Goal: Navigation & Orientation: Find specific page/section

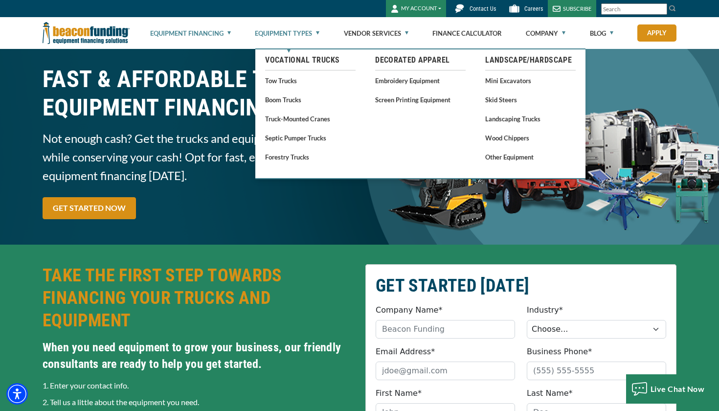
click at [276, 34] on link "Equipment Types" at bounding box center [287, 33] width 65 height 31
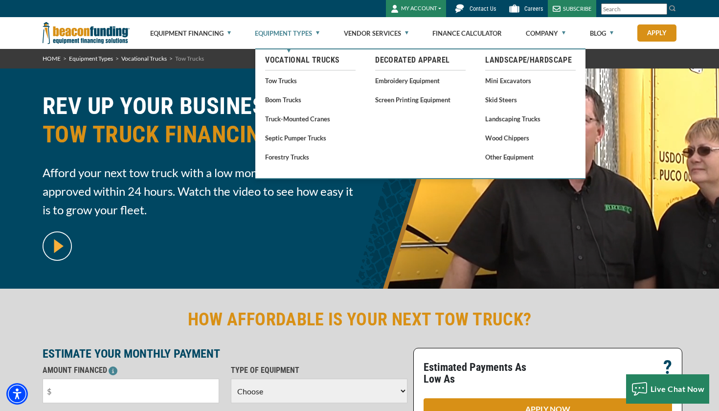
click at [290, 36] on link "Equipment Types" at bounding box center [287, 33] width 65 height 31
click at [500, 102] on link "Skid Steers" at bounding box center [530, 99] width 90 height 12
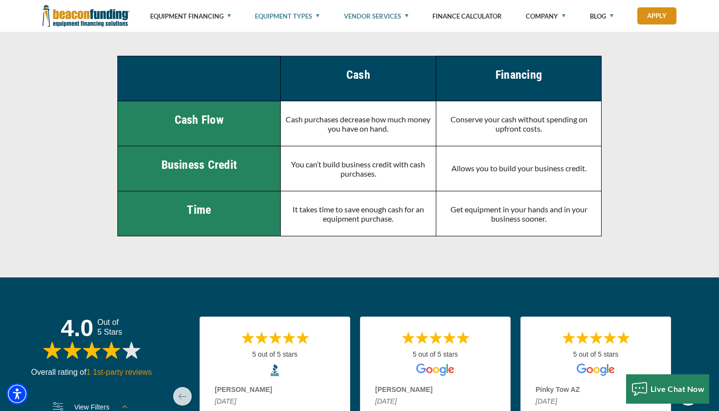
scroll to position [2374, 0]
